Goal: Go to known website: Access a specific website the user already knows

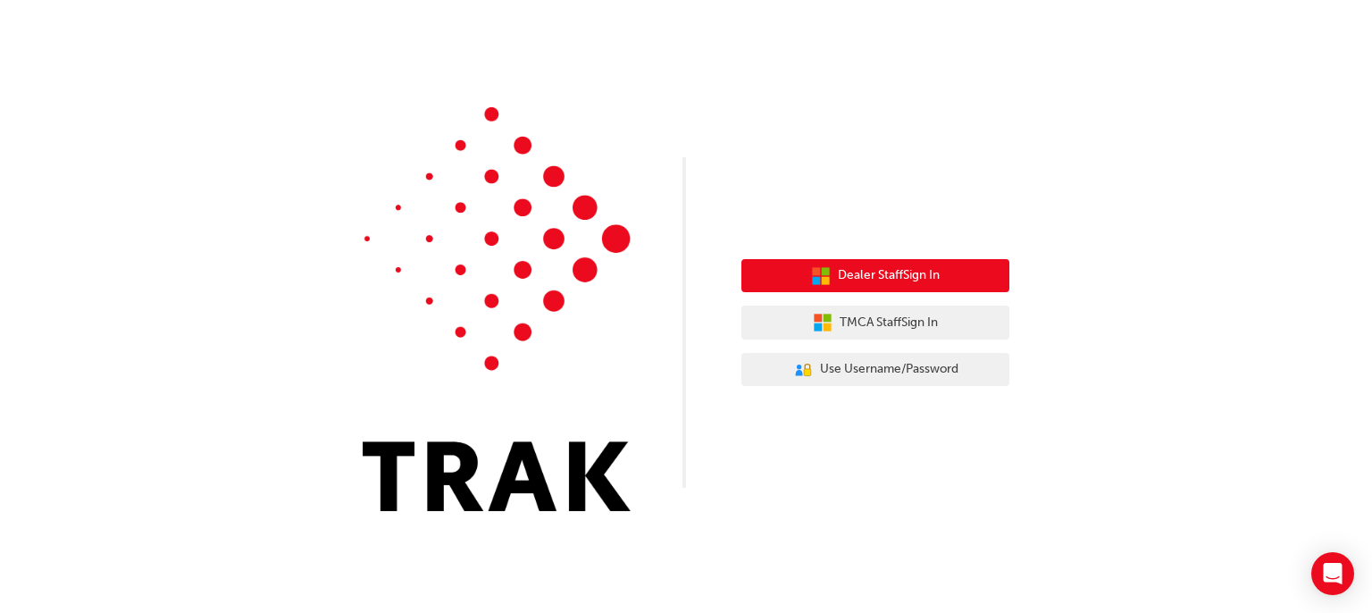
click at [960, 281] on button "Dealer Staff Sign In" at bounding box center [875, 276] width 268 height 34
